Goal: Information Seeking & Learning: Stay updated

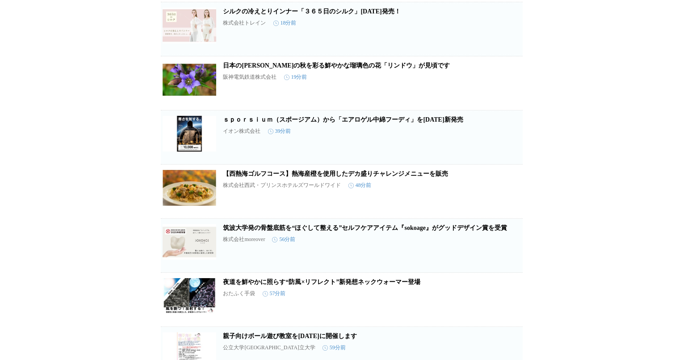
scroll to position [404, 0]
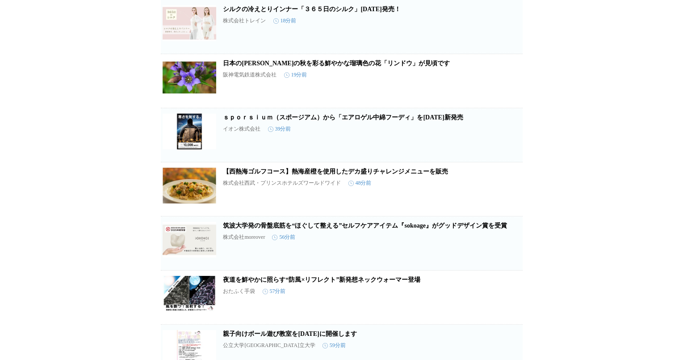
click at [336, 121] on link "ｓｐｏｒｓｉｕｍ（スポージアム）から「エアロゲル中綿フーディ」を[DATE]新発売" at bounding box center [343, 117] width 240 height 7
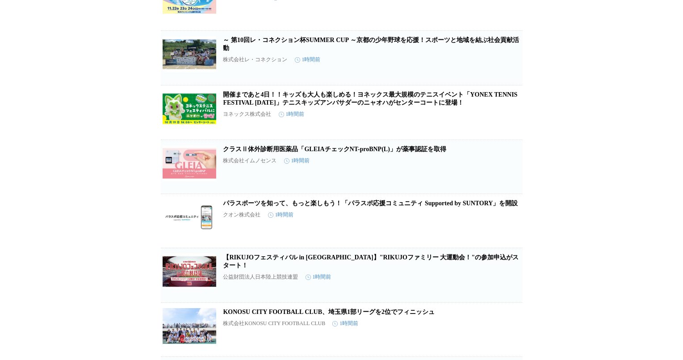
scroll to position [915, 0]
click at [413, 105] on link "開催まであと4日！！キッズも大人も楽しめる！ヨネックス最大規模のテニスイベント「YONEX TENNIS FESTIVAL [DATE]」テニスキッズアンバサ…" at bounding box center [370, 98] width 295 height 15
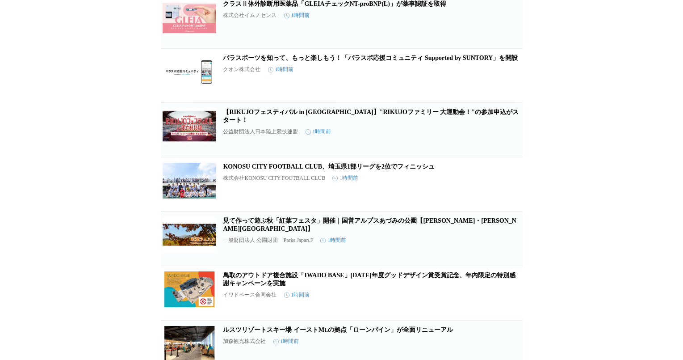
scroll to position [1061, 0]
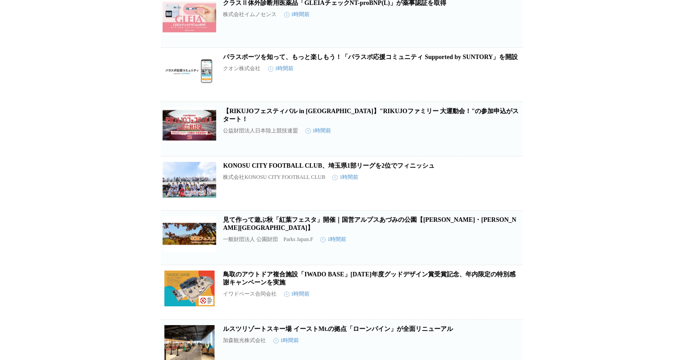
click at [379, 122] on link "【RIKUJOフェスティバル in [GEOGRAPHIC_DATA]】"RIKUJOファミリー 大運動会！"の参加申込がスタート！" at bounding box center [371, 115] width 296 height 15
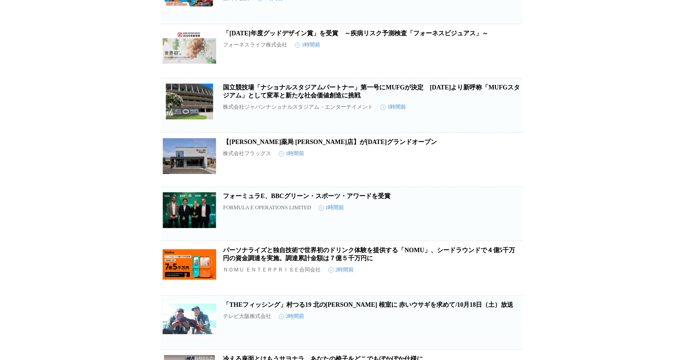
scroll to position [1518, 0]
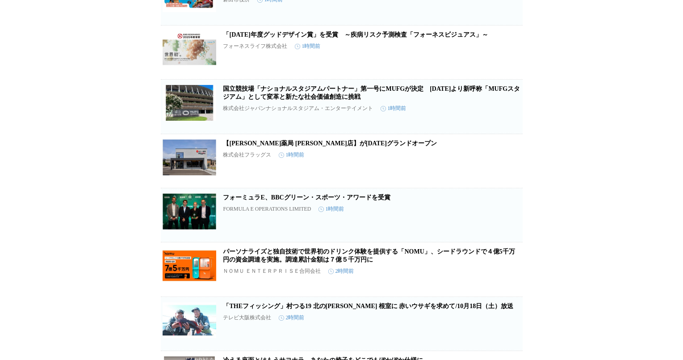
click at [503, 100] on link "国立競技場「ナショナルスタジアムパートナー」第一号にMUFGが決定　[DATE]より新呼称「MUFGスタジアム」として変革と新たな社会価値創造に挑戦" at bounding box center [371, 92] width 297 height 15
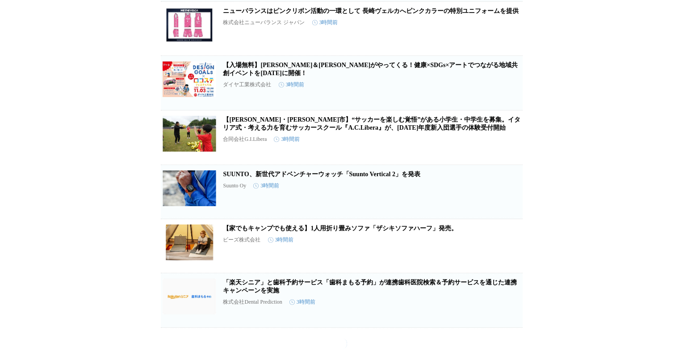
scroll to position [3070, 0]
click at [395, 14] on link "ニューバランスはピンクリボン活動の一環として 長崎ヴェルカへピンクカラーの特別ユニフォームを提供" at bounding box center [371, 11] width 296 height 7
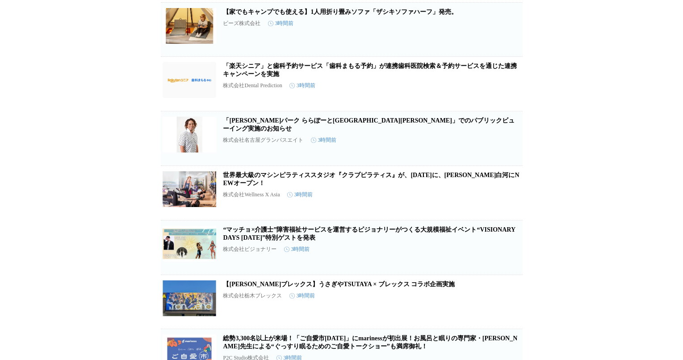
scroll to position [3229, 0]
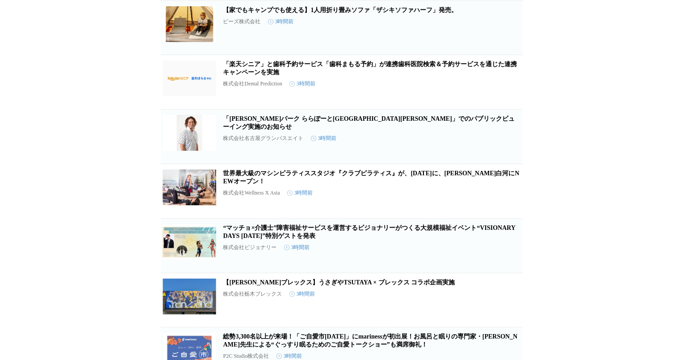
click at [299, 13] on link "【家でもキャンプでも使える】1人用折り畳みソファ「ザシキソファハーフ」発売。" at bounding box center [340, 10] width 235 height 7
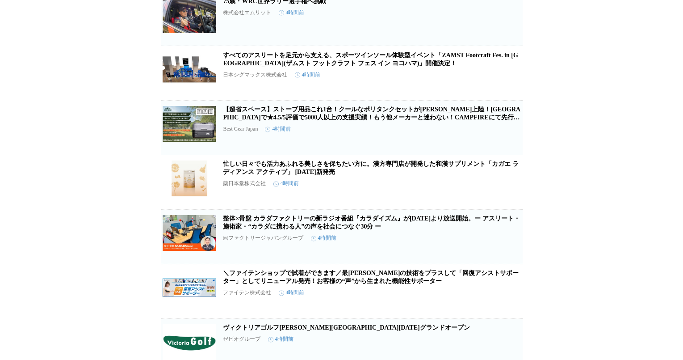
scroll to position [3674, 0]
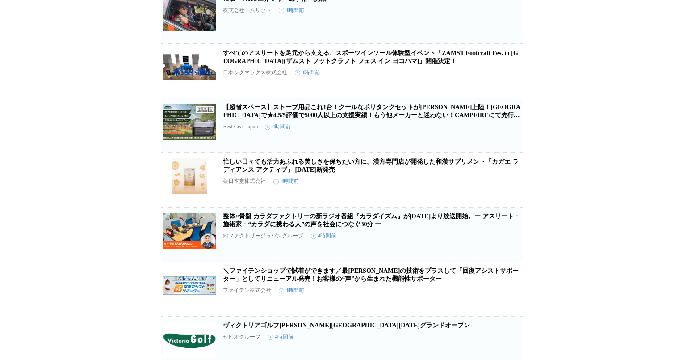
click at [397, 64] on link "すべてのアスリートを足元から支える、スポーツインソール体験型イベント「ZAMST Footcraft Fes. in [GEOGRAPHIC_DATA](ザム…" at bounding box center [370, 57] width 295 height 15
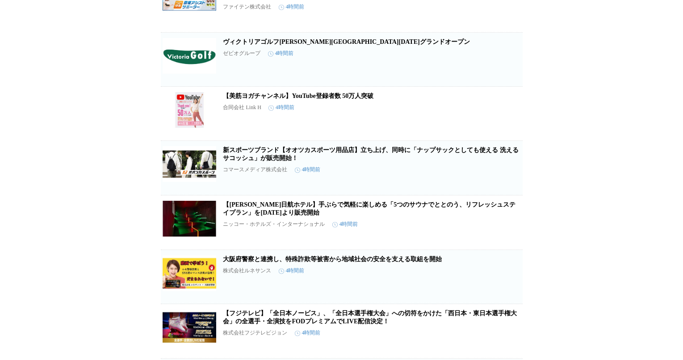
scroll to position [3960, 0]
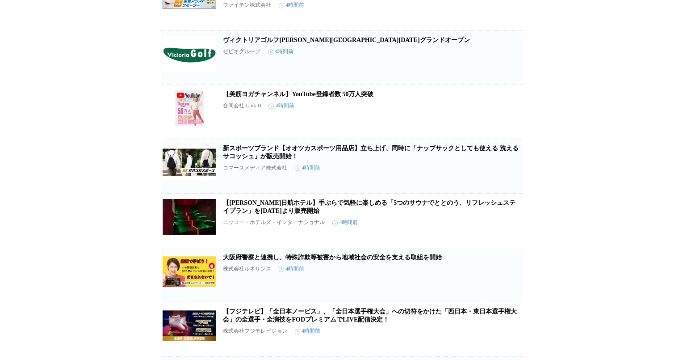
click at [387, 43] on link "ヴィクトリアゴルフ[PERSON_NAME][GEOGRAPHIC_DATA][DATE]グランドオープン" at bounding box center [346, 40] width 247 height 7
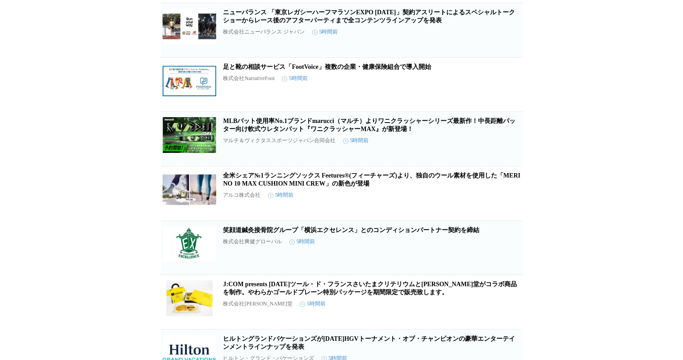
scroll to position [4860, 0]
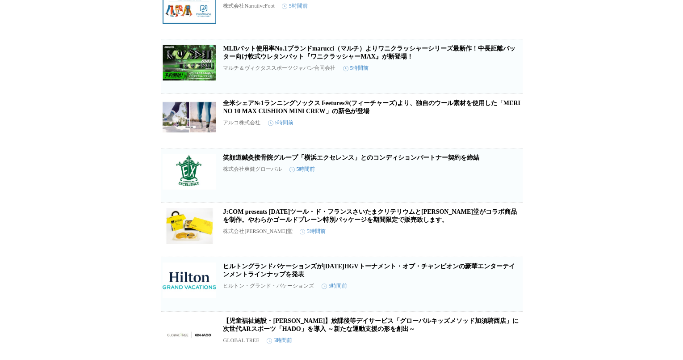
scroll to position [4932, 0]
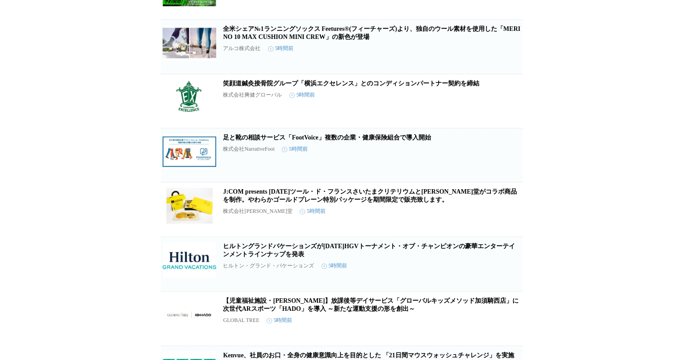
scroll to position [4952, 0]
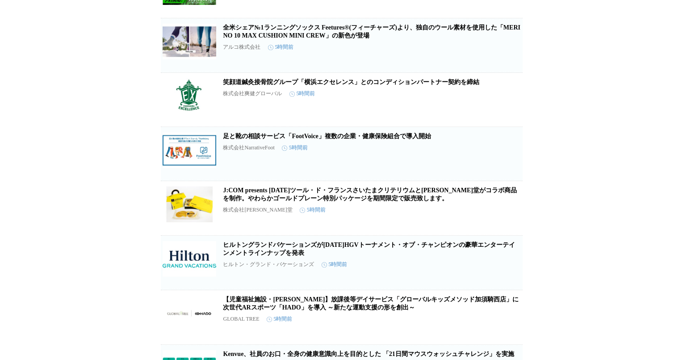
click at [435, 39] on link "全米シェア№1ランニングソックス Feetures®(フィーチャーズ)より、独自のウール素材を使用した「MERINO 10 MAX CUSHION MINI …" at bounding box center [372, 31] width 298 height 15
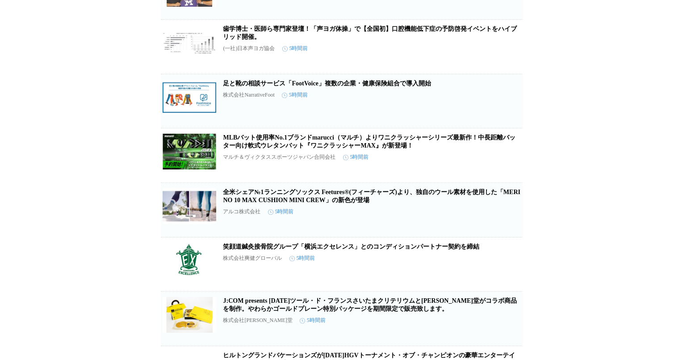
scroll to position [5115, 0]
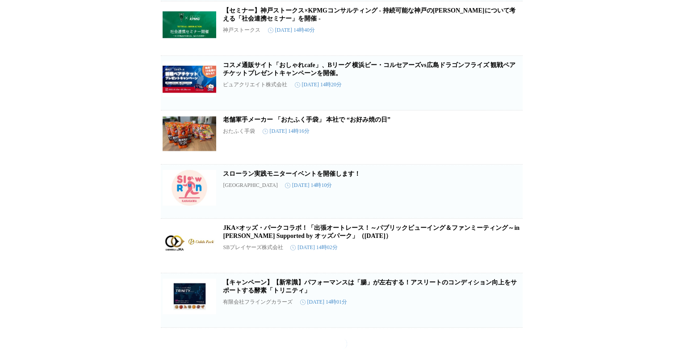
scroll to position [8590, 0]
